Goal: Information Seeking & Learning: Learn about a topic

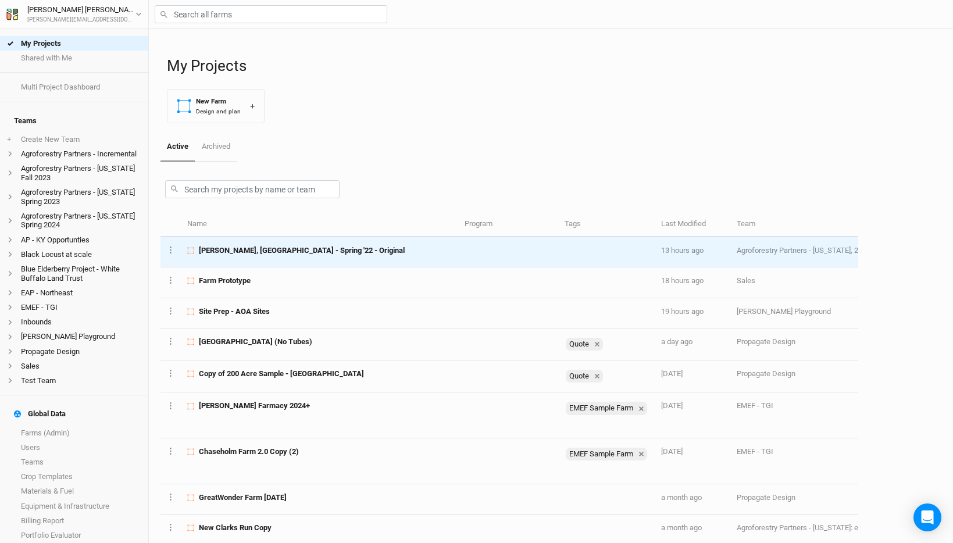
click at [249, 255] on span "[PERSON_NAME], [GEOGRAPHIC_DATA] - Spring '22 - Original" at bounding box center [302, 250] width 206 height 10
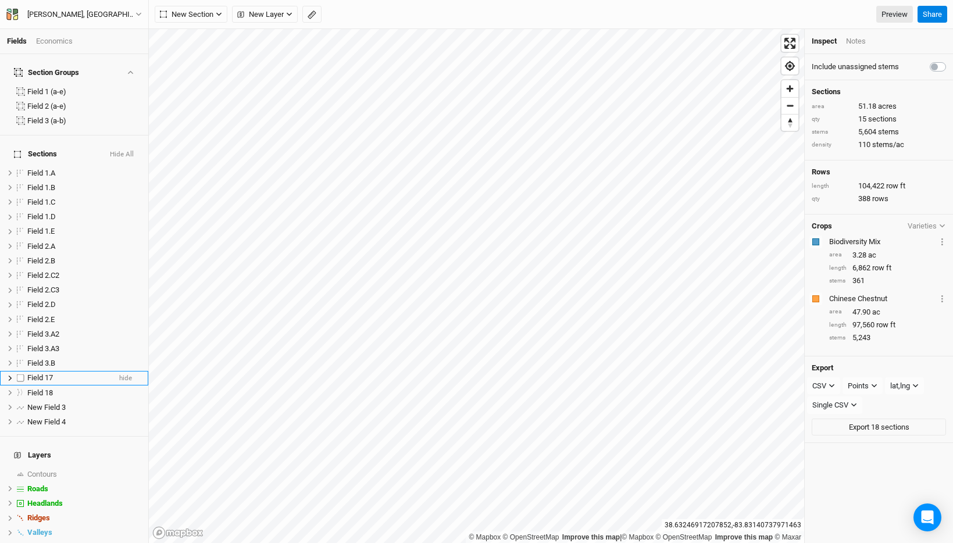
scroll to position [70, 0]
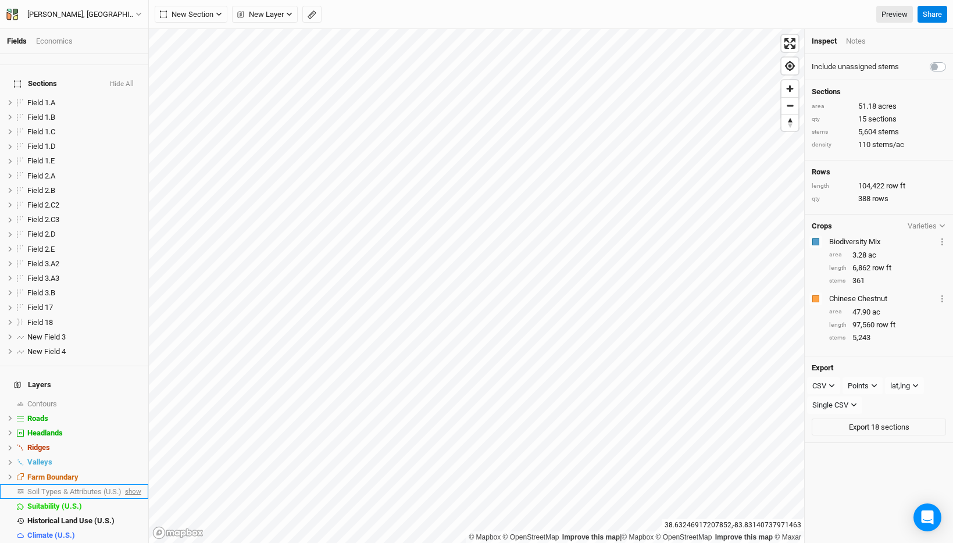
click at [128, 484] on span "show" at bounding box center [132, 491] width 19 height 15
click at [108, 487] on span "Soil Types & Attributes (U.S.)" at bounding box center [76, 491] width 98 height 9
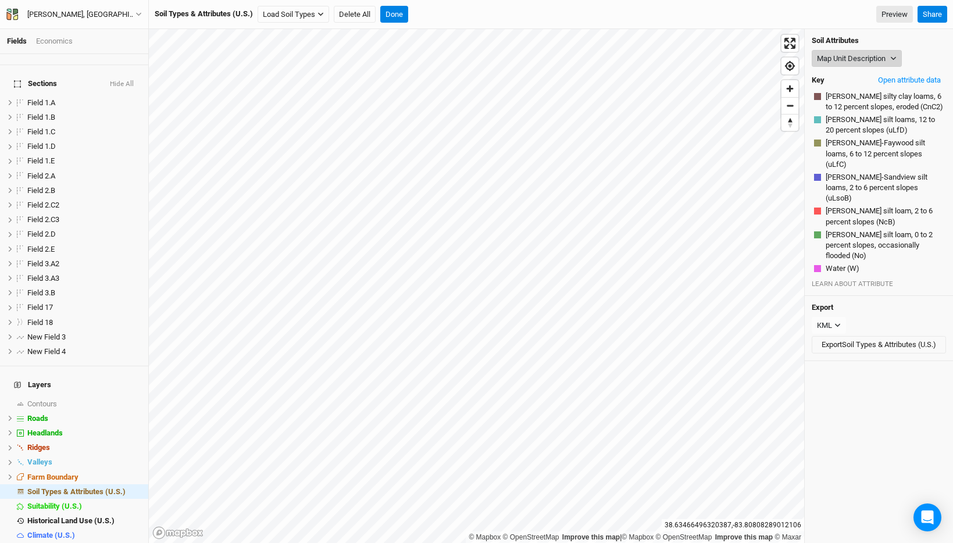
click at [884, 53] on button "Map Unit Description" at bounding box center [856, 58] width 90 height 17
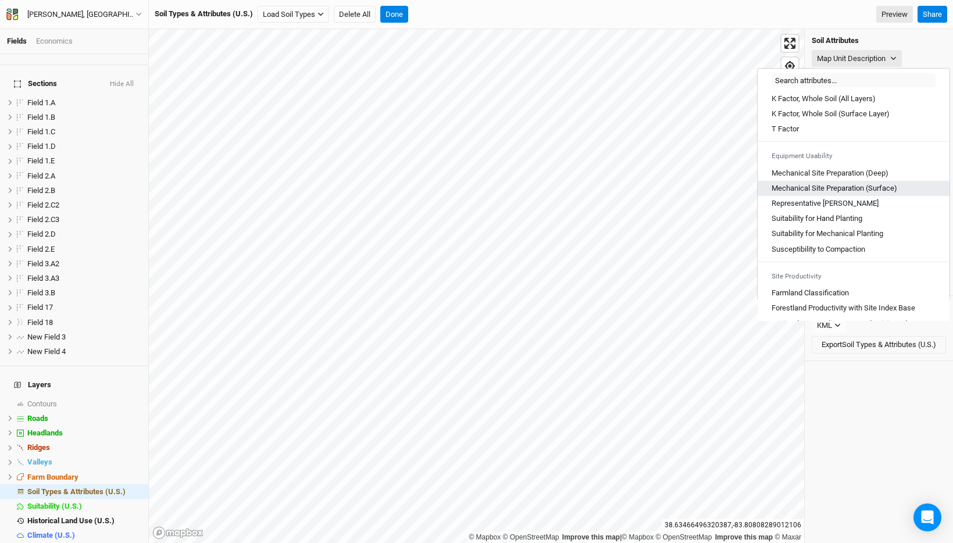
scroll to position [643, 0]
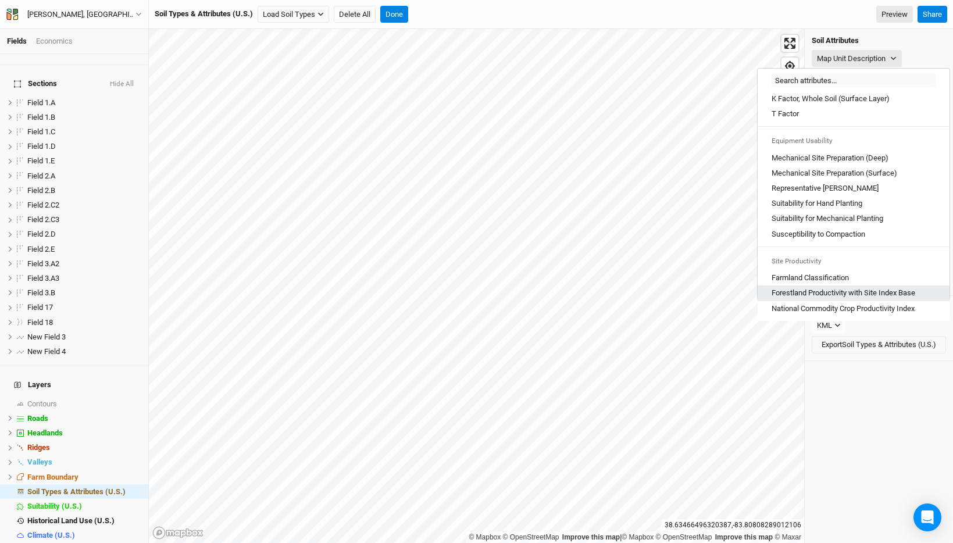
click at [856, 293] on Base "Forestland Productivity with Site Index Base" at bounding box center [843, 293] width 144 height 10
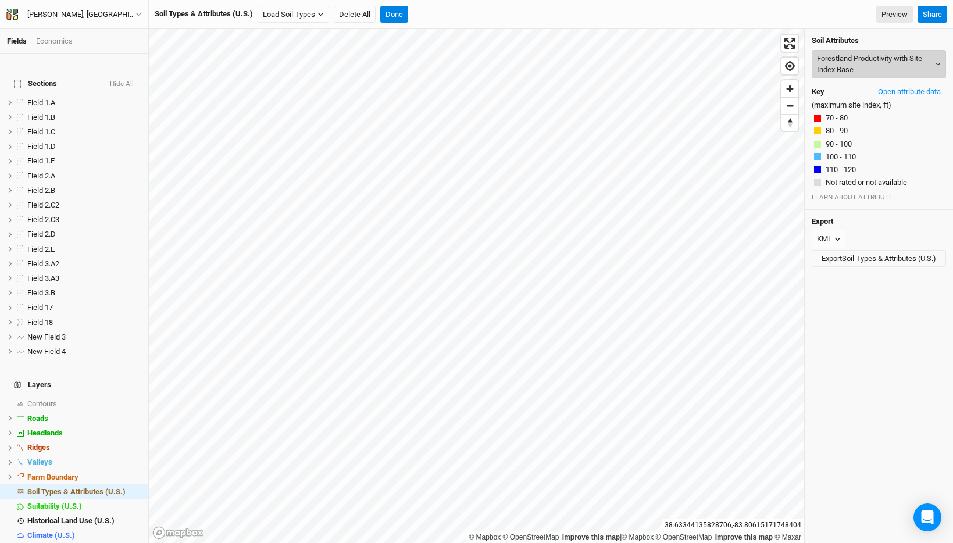
click at [864, 53] on button "Forestland Productivity with Site Index Base" at bounding box center [878, 64] width 134 height 28
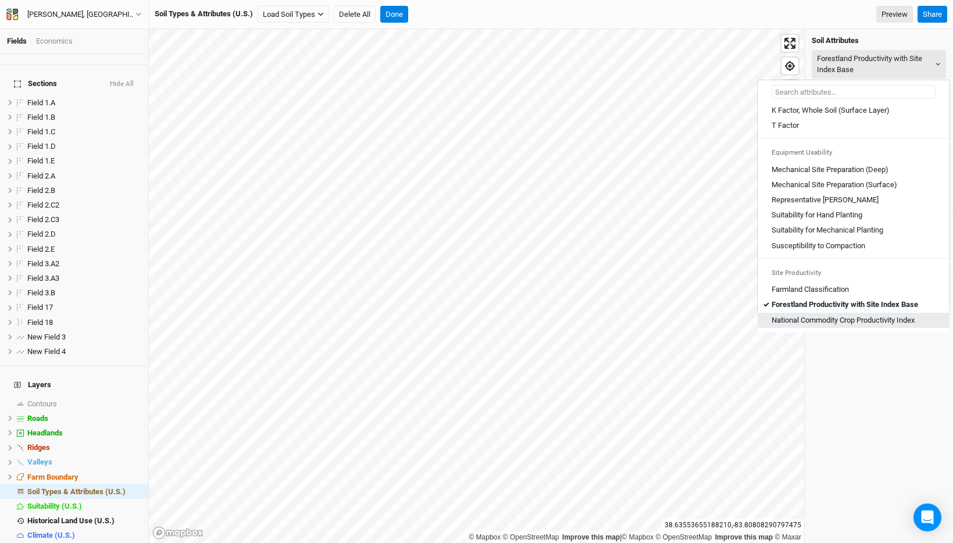
click at [886, 320] on Index "National Commodity Crop Productivity Index" at bounding box center [842, 320] width 143 height 10
